Goal: Check status: Check status

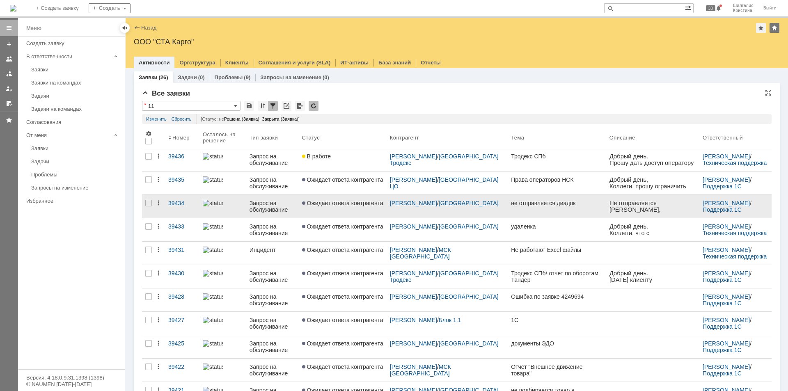
drag, startPoint x: 0, startPoint y: 0, endPoint x: 419, endPoint y: 216, distance: 471.5
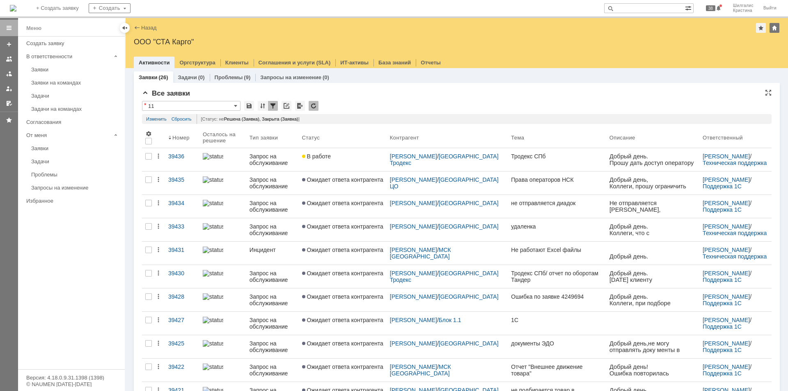
drag, startPoint x: 419, startPoint y: 216, endPoint x: 383, endPoint y: 119, distance: 104.0
click at [383, 119] on div "[Статус: не Решена (Заявка), Закрыта (Заявка) ]" at bounding box center [482, 119] width 571 height 10
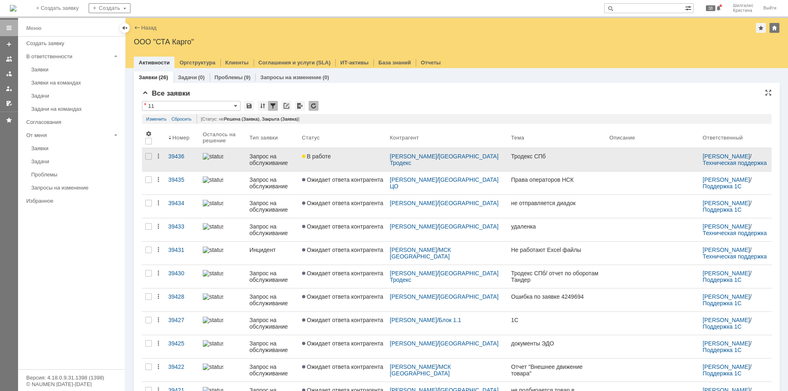
click at [346, 156] on div "В работе" at bounding box center [342, 156] width 81 height 7
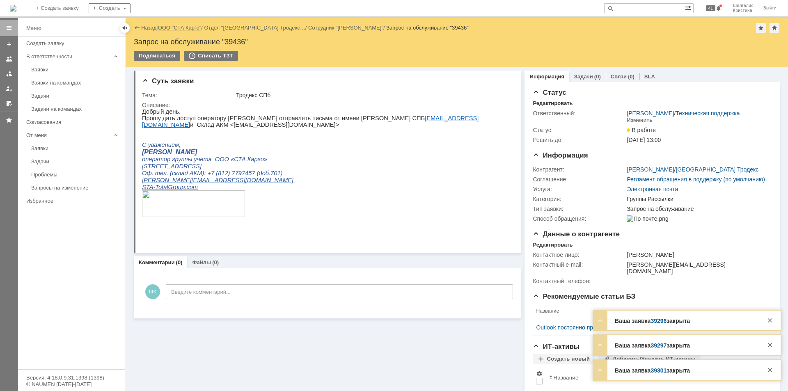
click at [176, 27] on link "ООО "СТА Карго"" at bounding box center [179, 28] width 43 height 6
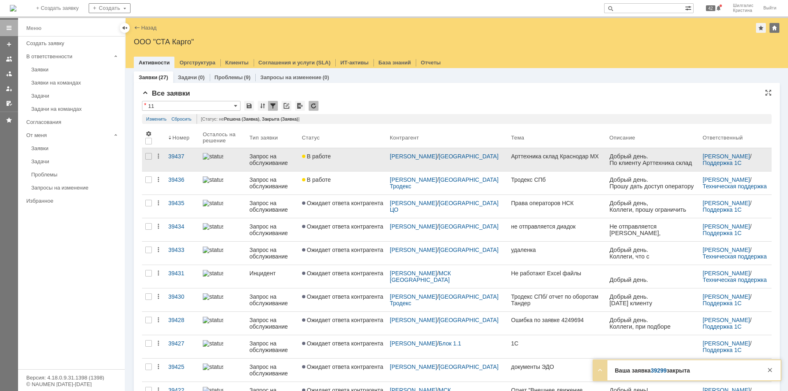
click at [377, 164] on link "В работе" at bounding box center [343, 159] width 88 height 23
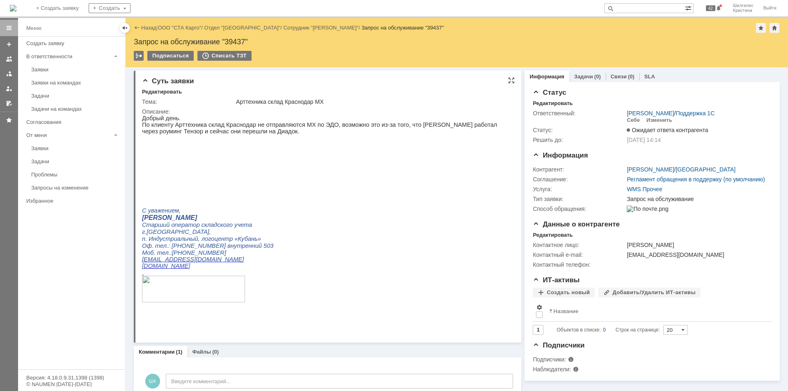
click at [189, 153] on img at bounding box center [285, 151] width 287 height 6
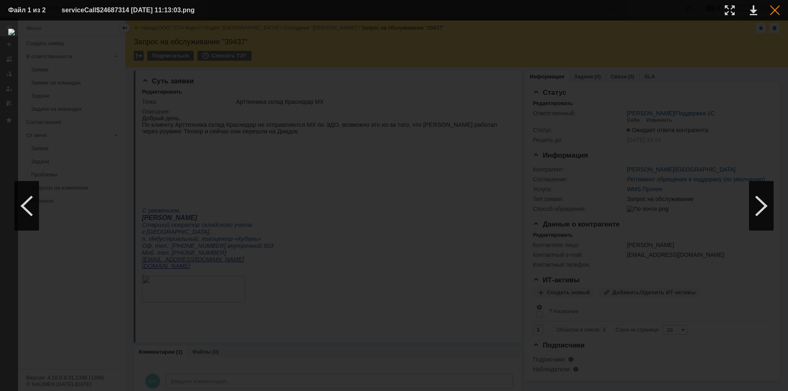
click at [774, 8] on div at bounding box center [775, 10] width 10 height 10
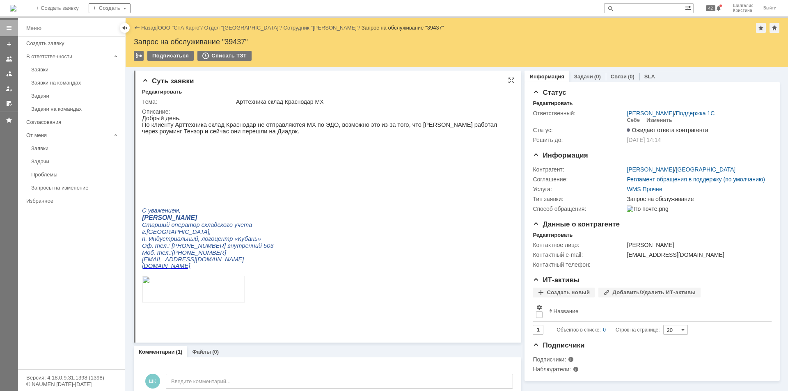
click at [222, 153] on img at bounding box center [285, 151] width 287 height 6
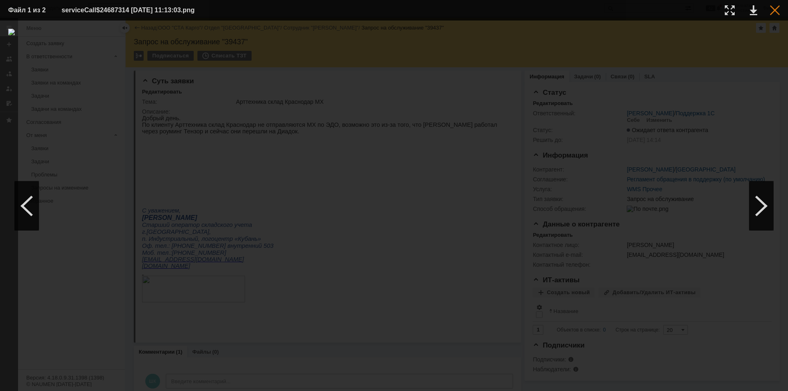
click at [773, 10] on div at bounding box center [775, 10] width 10 height 10
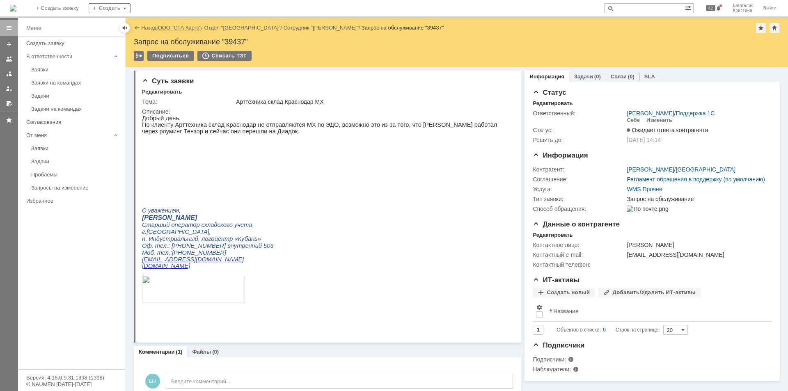
click at [181, 26] on link "ООО "СТА Карго"" at bounding box center [179, 28] width 43 height 6
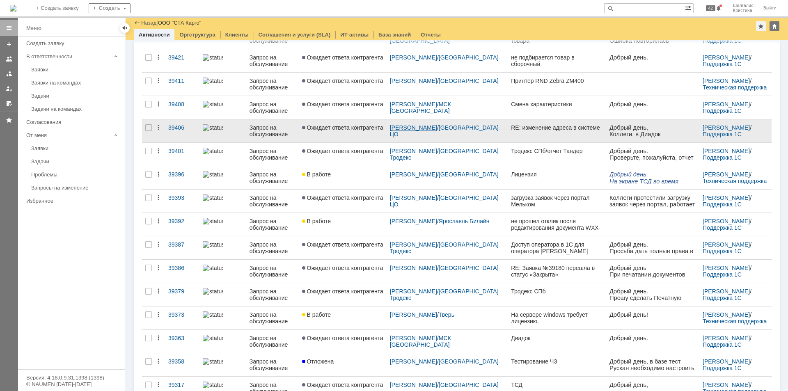
scroll to position [384, 0]
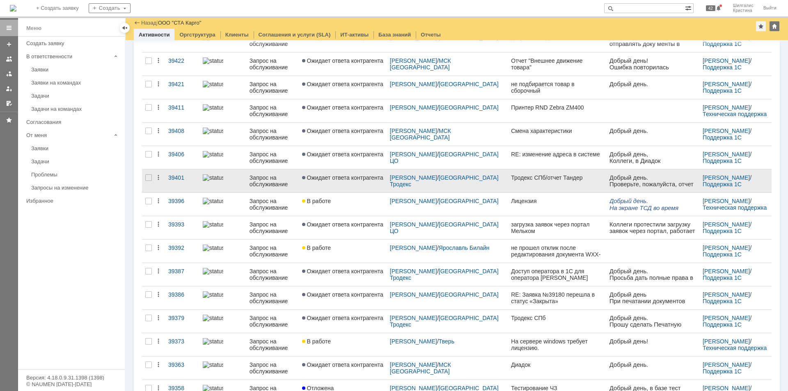
click at [352, 181] on link "Ожидает ответа контрагента" at bounding box center [343, 180] width 88 height 23
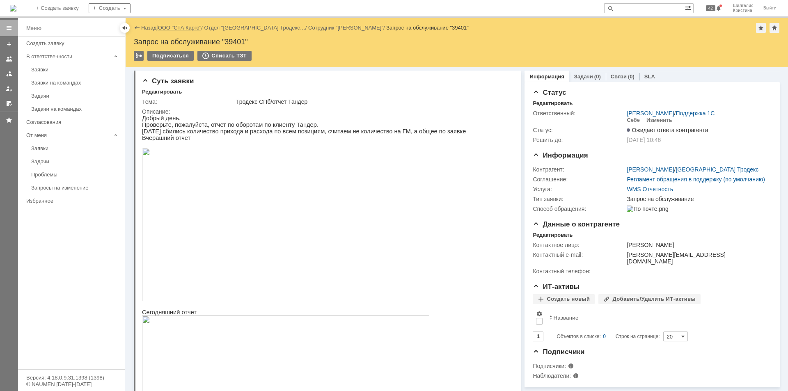
click at [181, 28] on link "ООО "СТА Карго"" at bounding box center [179, 28] width 43 height 6
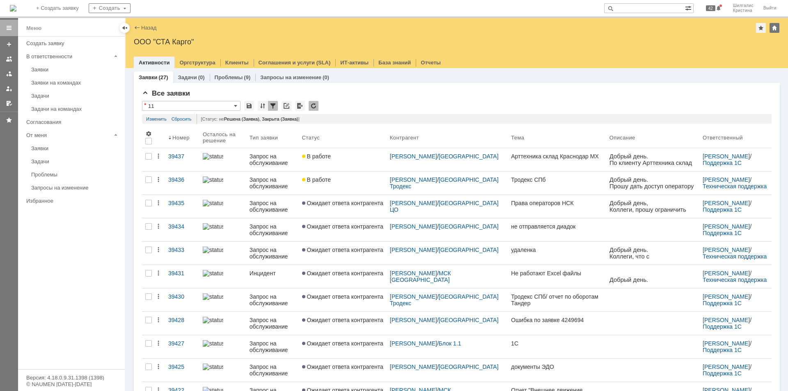
click at [637, 7] on input "text" at bounding box center [644, 8] width 81 height 10
